Goal: Task Accomplishment & Management: Manage account settings

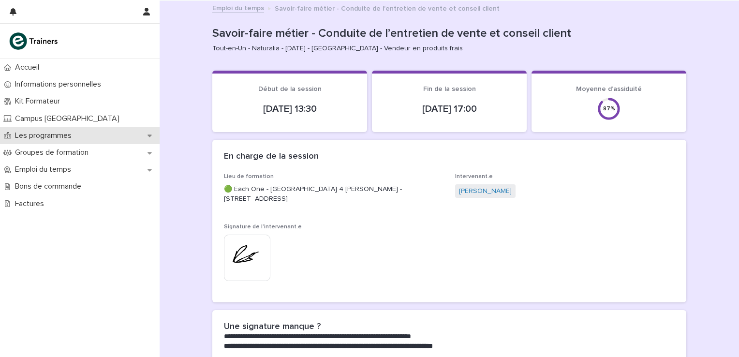
click at [148, 137] on icon at bounding box center [150, 135] width 4 height 7
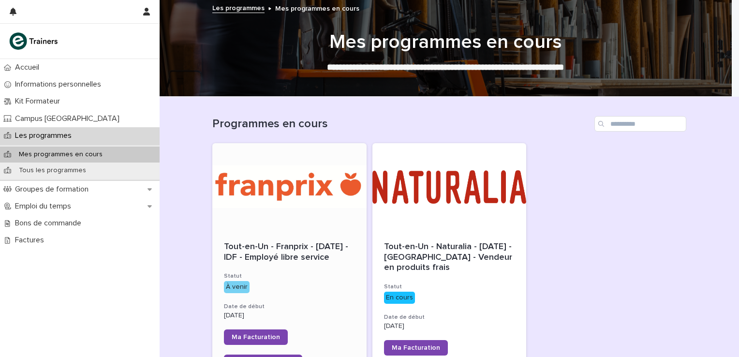
click at [250, 181] on div at bounding box center [289, 186] width 154 height 87
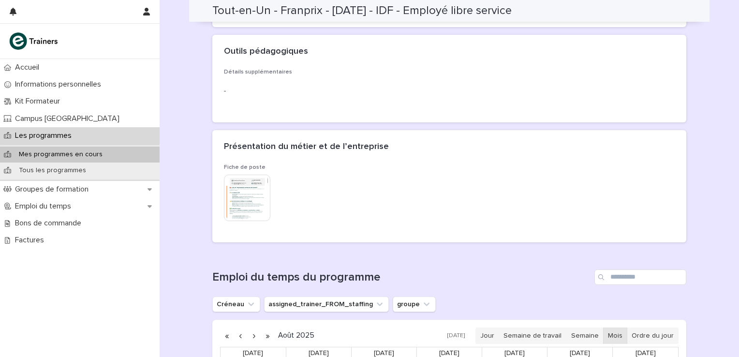
scroll to position [331, 0]
click at [245, 193] on img at bounding box center [247, 198] width 46 height 46
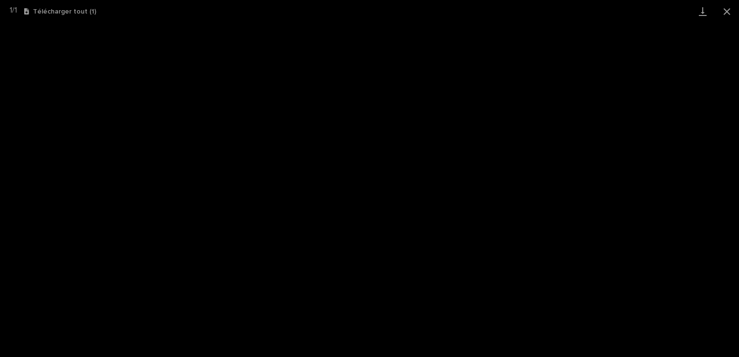
scroll to position [331, 0]
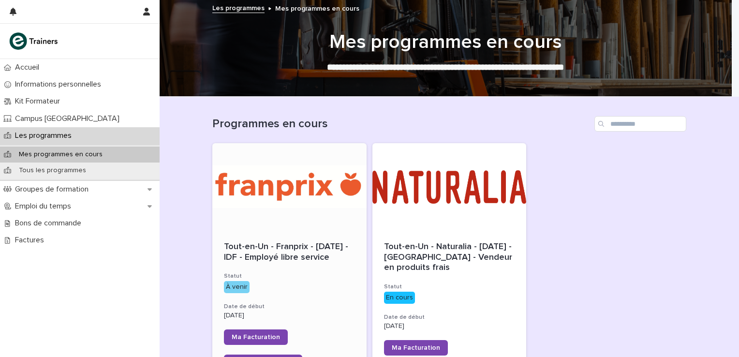
click at [247, 196] on div at bounding box center [289, 186] width 154 height 87
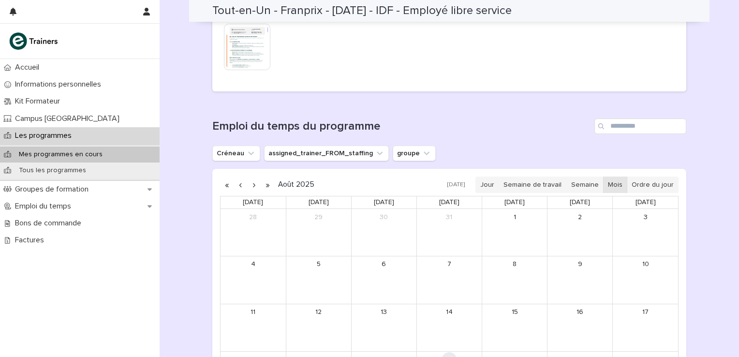
scroll to position [483, 0]
click at [375, 154] on icon "assigned_trainer_FROM_staffing" at bounding box center [380, 153] width 10 height 10
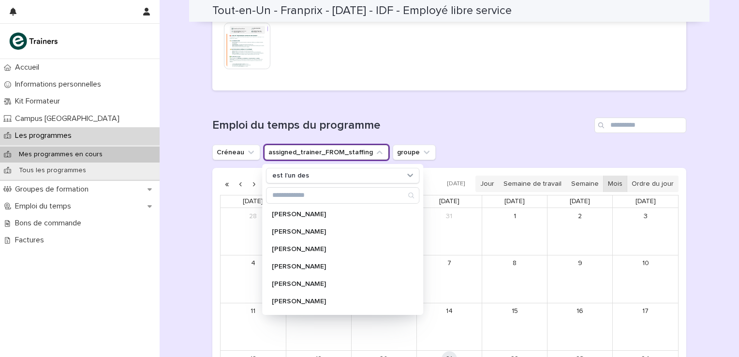
click at [397, 101] on div "Chargement... [GEOGRAPHIC_DATA]... Emploi du temps du programme [PERSON_NAME] a…" at bounding box center [449, 279] width 474 height 363
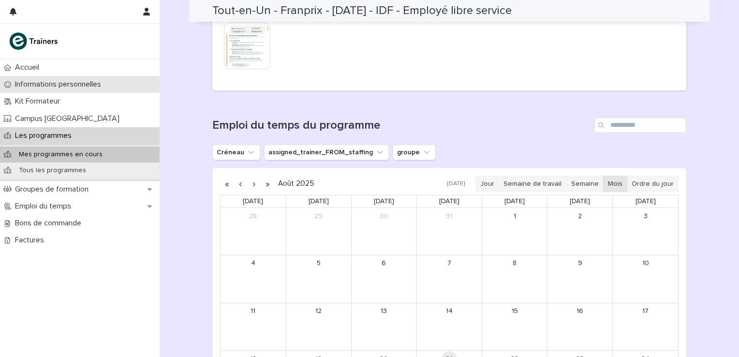
click at [42, 82] on p "Informations personnelles" at bounding box center [60, 84] width 98 height 9
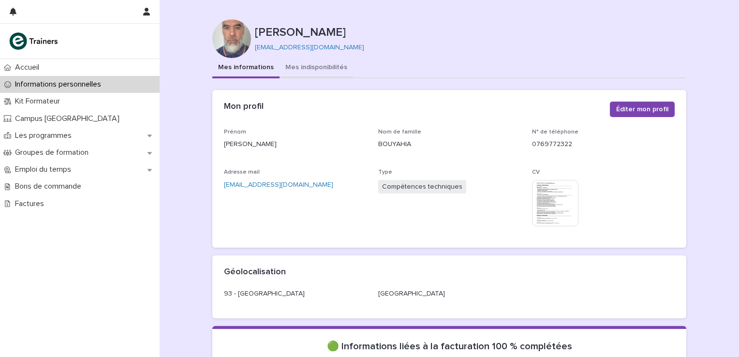
click at [294, 63] on button "Mes indisponibilités" at bounding box center [317, 68] width 74 height 20
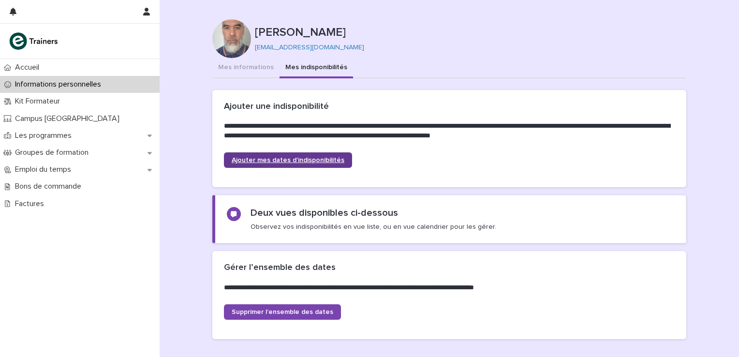
click at [289, 155] on link "Ajouter mes dates d’indisponibilités" at bounding box center [288, 159] width 128 height 15
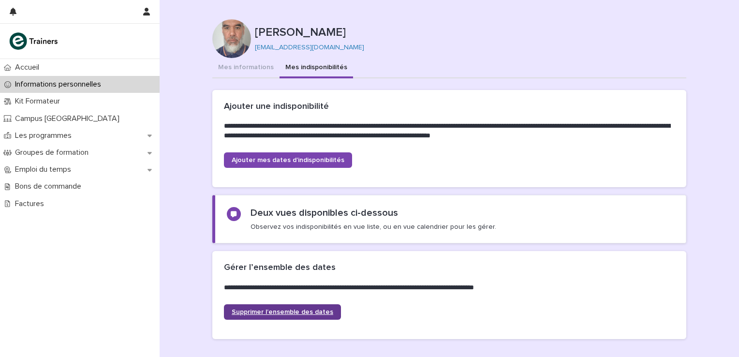
click at [275, 309] on span "Supprimer l’ensemble des dates" at bounding box center [283, 312] width 102 height 7
click at [309, 312] on span "Supprimer l’ensemble des dates" at bounding box center [283, 312] width 102 height 7
click at [68, 79] on div "Informations personnelles" at bounding box center [80, 84] width 160 height 17
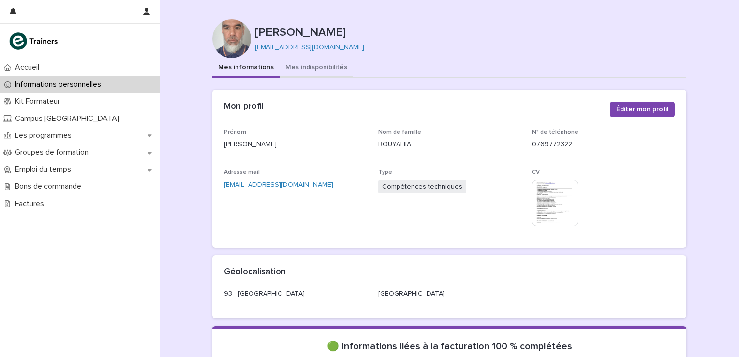
click at [310, 70] on button "Mes indisponibilités" at bounding box center [317, 68] width 74 height 20
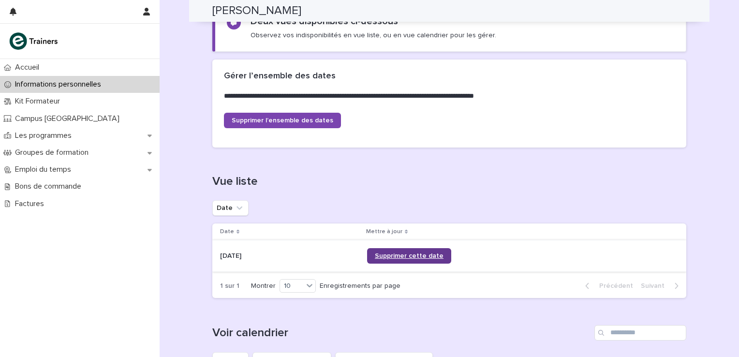
scroll to position [192, 0]
click at [394, 255] on span "Supprimer cette date" at bounding box center [409, 256] width 69 height 7
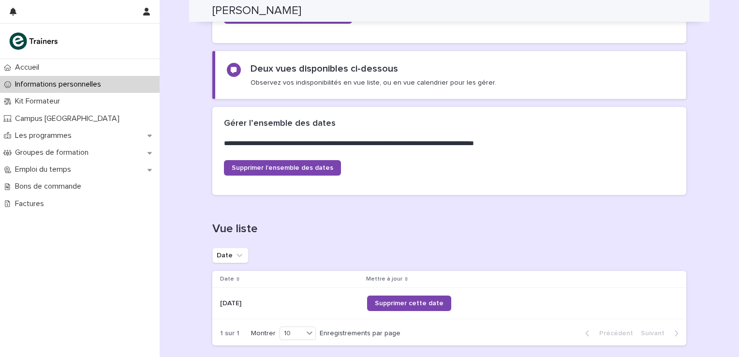
scroll to position [143, 0]
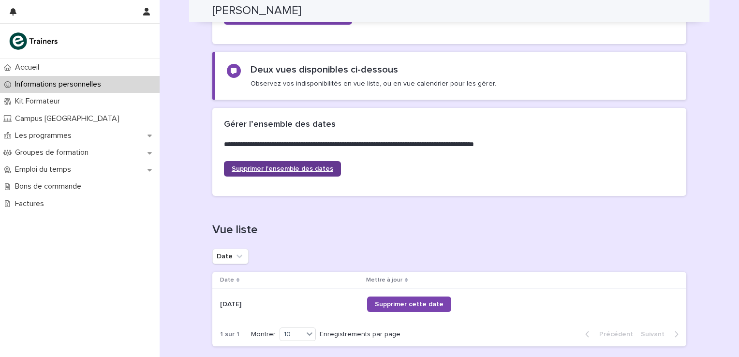
click at [282, 168] on span "Supprimer l’ensemble des dates" at bounding box center [283, 169] width 102 height 7
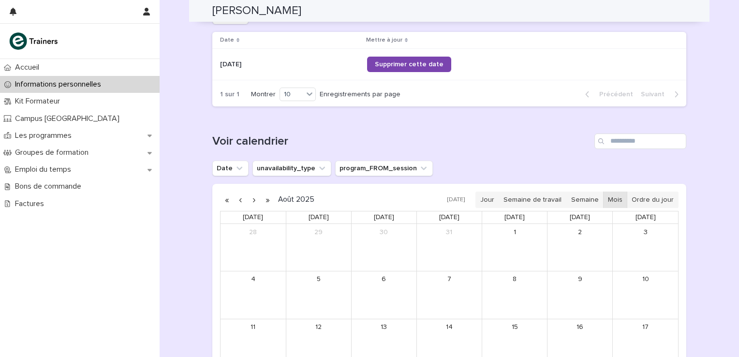
scroll to position [384, 0]
click at [251, 199] on button "button" at bounding box center [254, 198] width 14 height 15
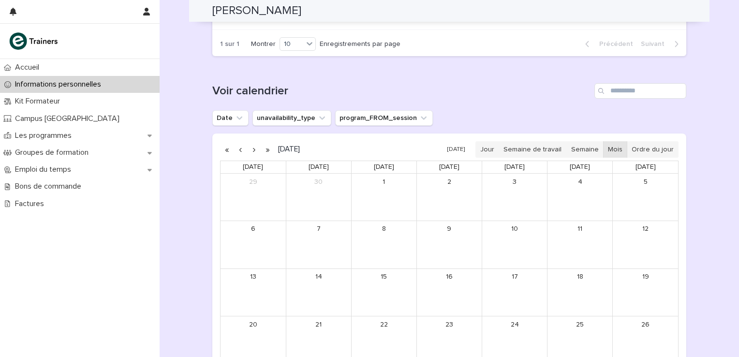
scroll to position [433, 0]
click at [250, 151] on button "button" at bounding box center [254, 149] width 14 height 15
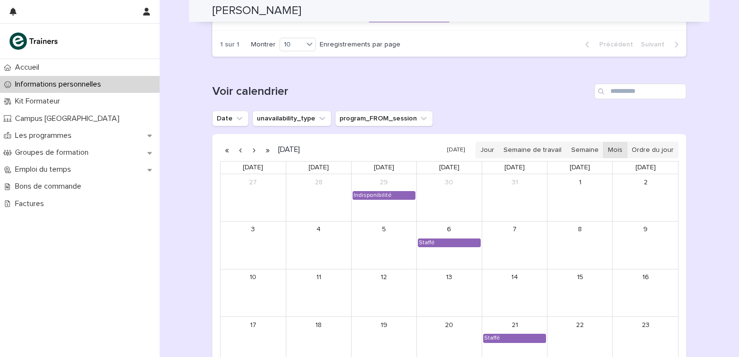
click at [250, 151] on button "button" at bounding box center [254, 149] width 14 height 15
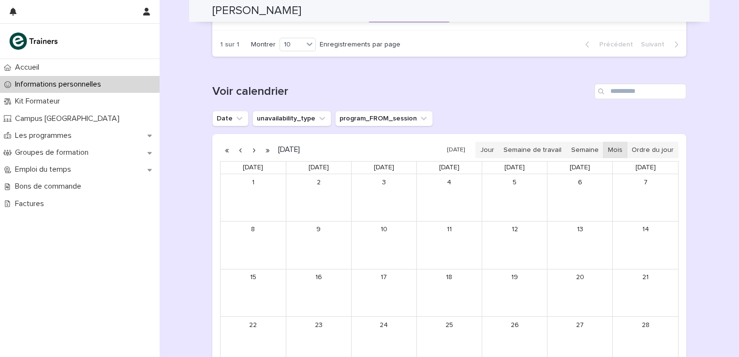
click at [234, 148] on button "button" at bounding box center [241, 149] width 14 height 15
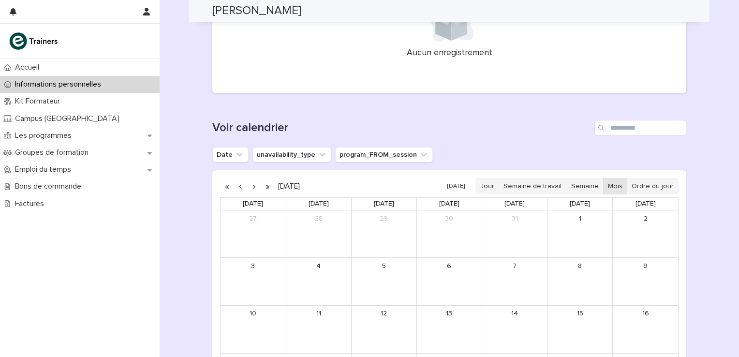
click at [236, 187] on button "button" at bounding box center [241, 186] width 14 height 15
click at [250, 187] on button "button" at bounding box center [254, 186] width 14 height 15
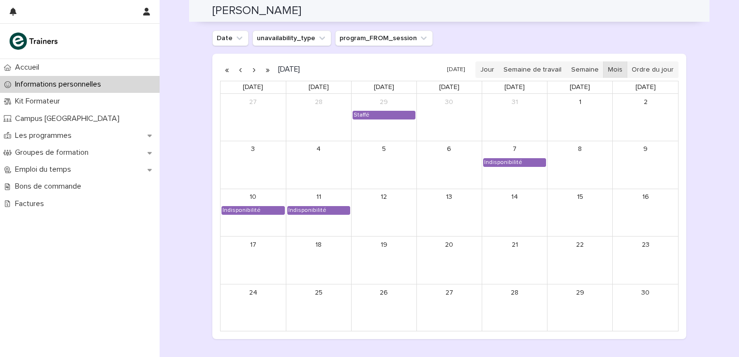
scroll to position [577, 0]
click at [251, 68] on button "button" at bounding box center [254, 68] width 14 height 15
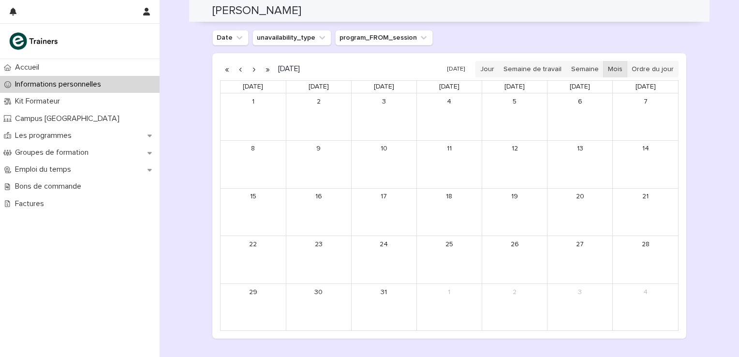
click at [252, 70] on button "button" at bounding box center [254, 68] width 14 height 15
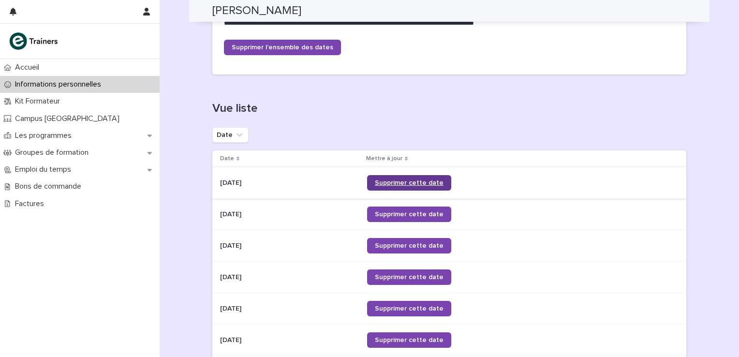
scroll to position [265, 0]
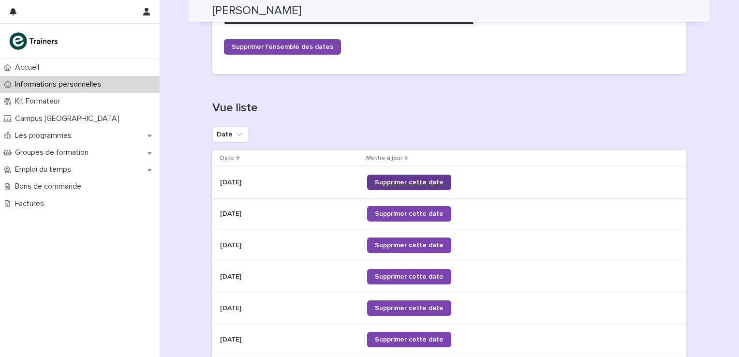
click at [403, 179] on span "Supprimer cette date" at bounding box center [409, 182] width 69 height 7
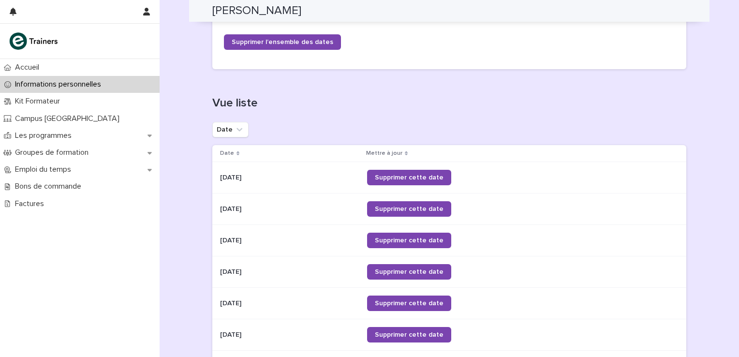
scroll to position [271, 0]
click at [389, 206] on span "Supprimer cette date" at bounding box center [409, 208] width 69 height 7
click at [392, 174] on span "Supprimer cette date" at bounding box center [409, 177] width 69 height 7
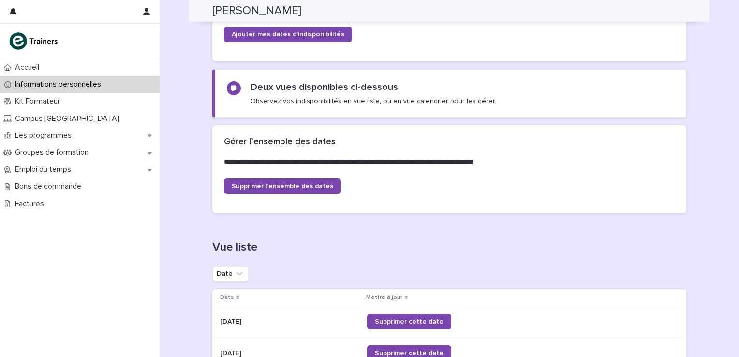
scroll to position [126, 0]
click at [309, 185] on span "Supprimer l’ensemble des dates" at bounding box center [283, 186] width 102 height 7
click at [50, 171] on p "Emploi du temps" at bounding box center [45, 169] width 68 height 9
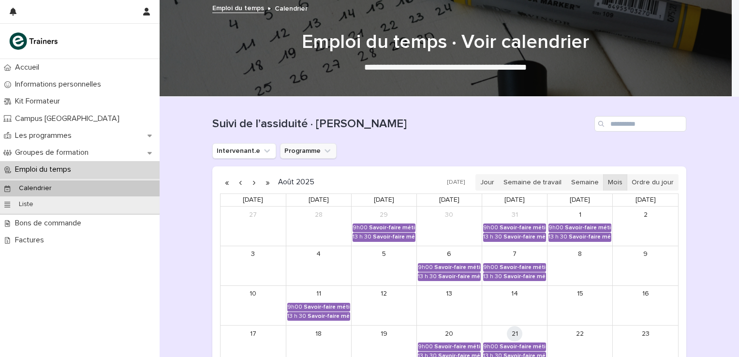
click at [302, 152] on button "Programme" at bounding box center [308, 150] width 57 height 15
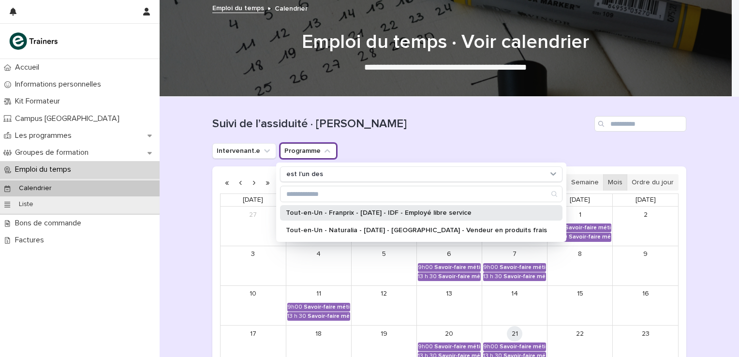
click at [316, 214] on p "Tout-en-Un - Franprix - [DATE] - IDF - Employé libre service" at bounding box center [416, 213] width 261 height 7
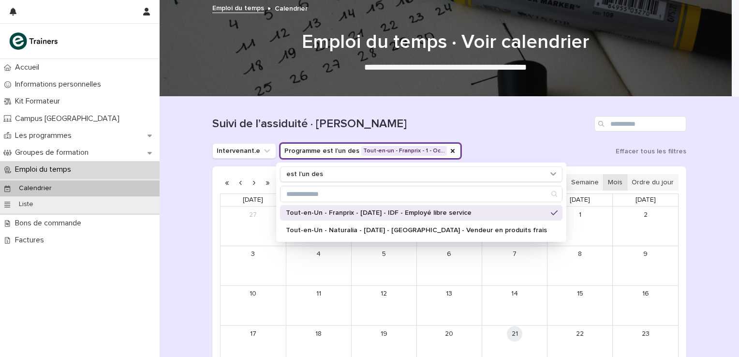
click at [407, 119] on h1 "Suivi de l’assiduité · [PERSON_NAME]" at bounding box center [401, 124] width 378 height 14
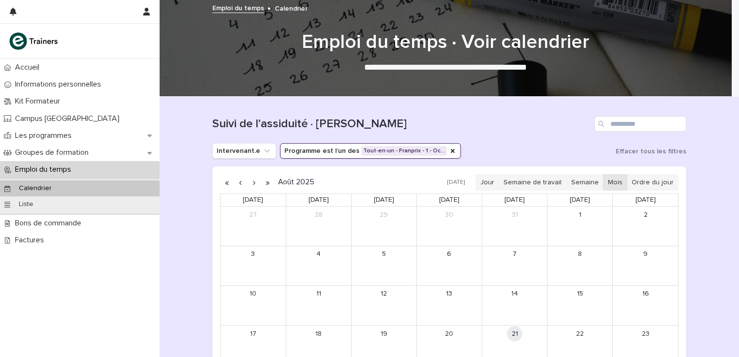
click at [248, 183] on button "button" at bounding box center [254, 182] width 14 height 15
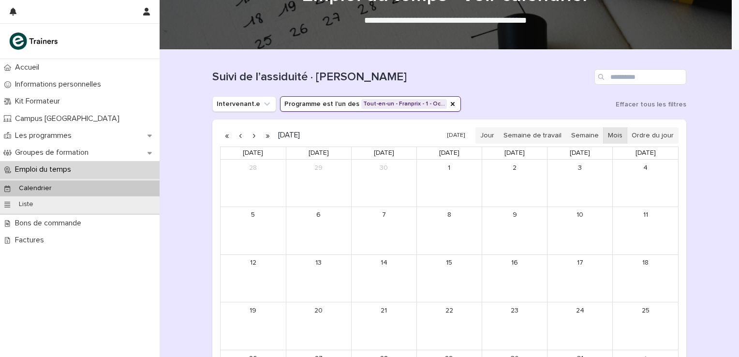
scroll to position [48, 0]
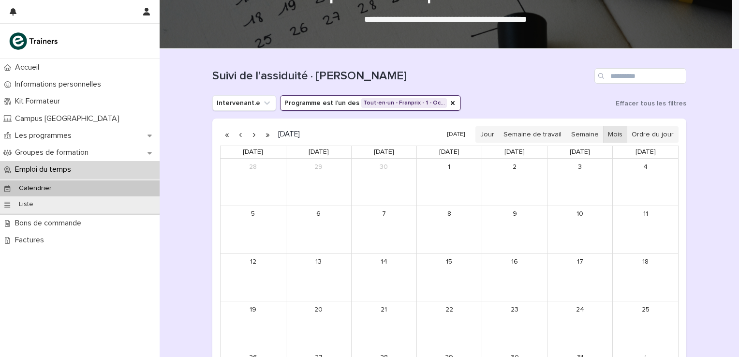
click at [250, 135] on button "button" at bounding box center [254, 134] width 14 height 15
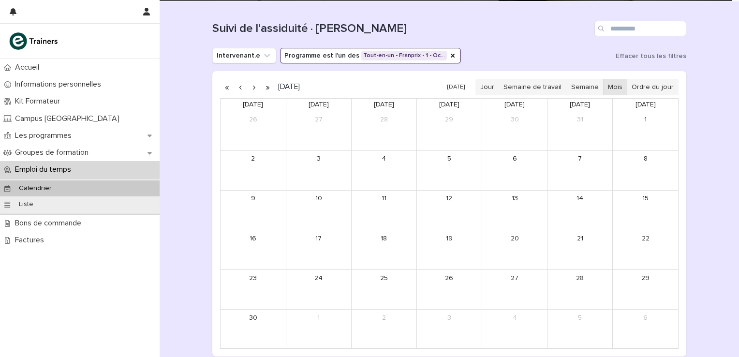
scroll to position [96, 0]
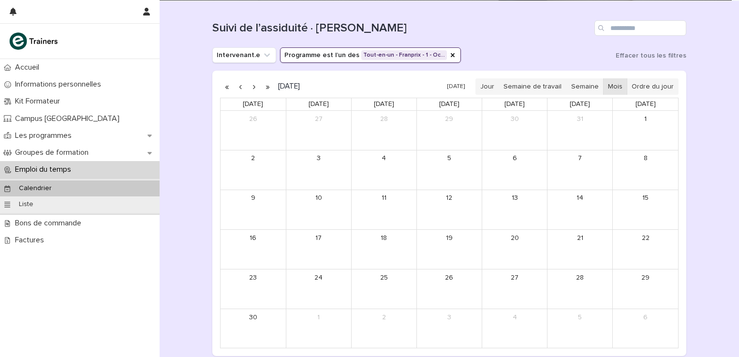
click at [250, 88] on button "button" at bounding box center [254, 86] width 14 height 15
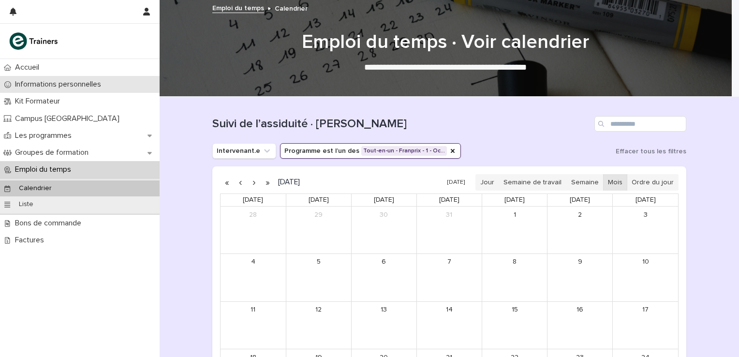
click at [55, 85] on p "Informations personnelles" at bounding box center [60, 84] width 98 height 9
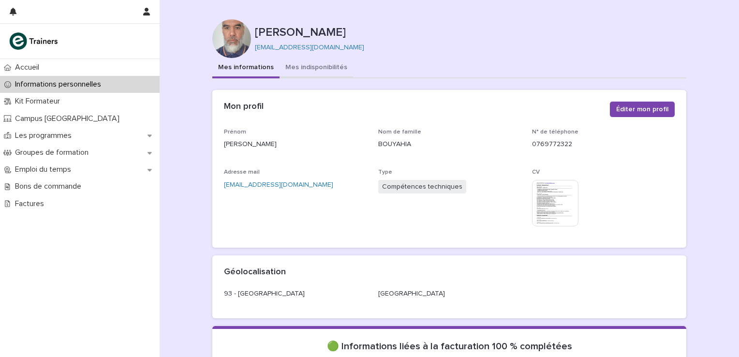
click at [297, 65] on button "Mes indisponibilités" at bounding box center [317, 68] width 74 height 20
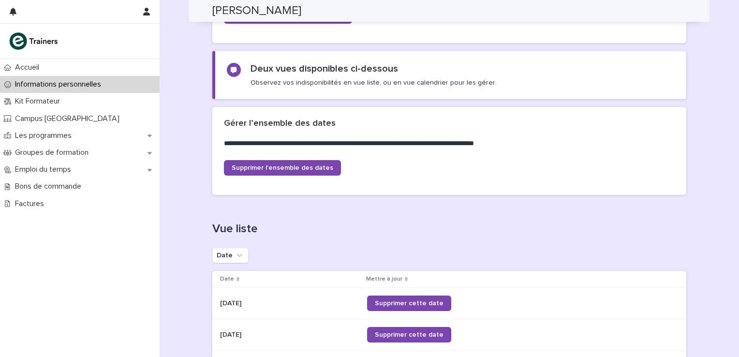
scroll to position [145, 0]
click at [237, 255] on icon "Date" at bounding box center [240, 254] width 6 height 3
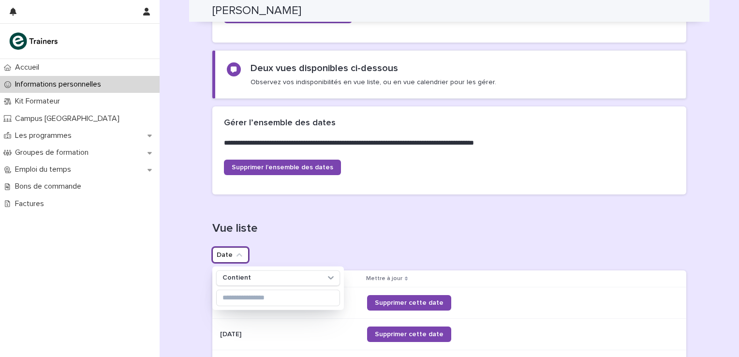
click at [281, 218] on div "Chargement... [GEOGRAPHIC_DATA]... Vue liste Date Contient Date Mettre à jour […" at bounding box center [449, 308] width 474 height 213
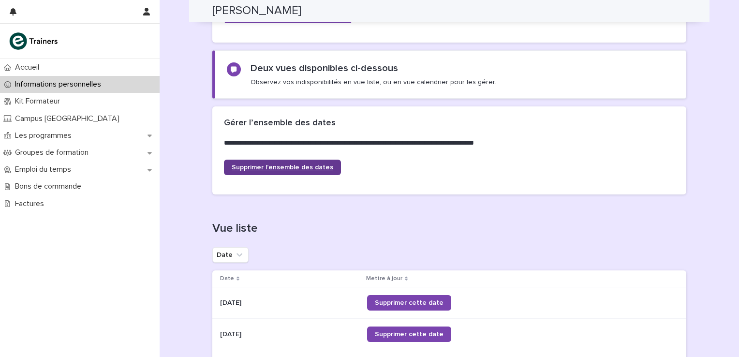
click at [283, 166] on span "Supprimer l’ensemble des dates" at bounding box center [283, 167] width 102 height 7
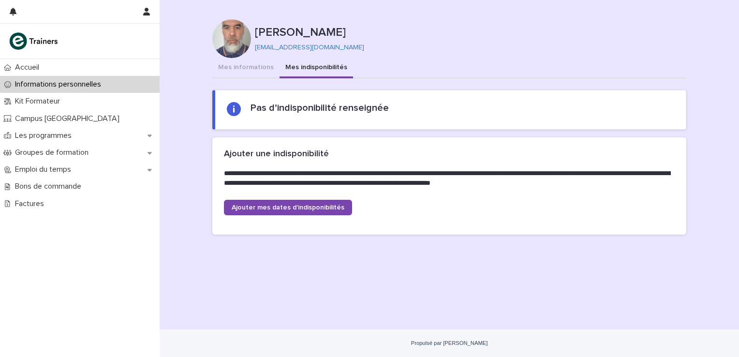
drag, startPoint x: 85, startPoint y: 85, endPoint x: 105, endPoint y: 2, distance: 84.5
click at [85, 85] on p "Informations personnelles" at bounding box center [60, 84] width 98 height 9
